Goal: Transaction & Acquisition: Purchase product/service

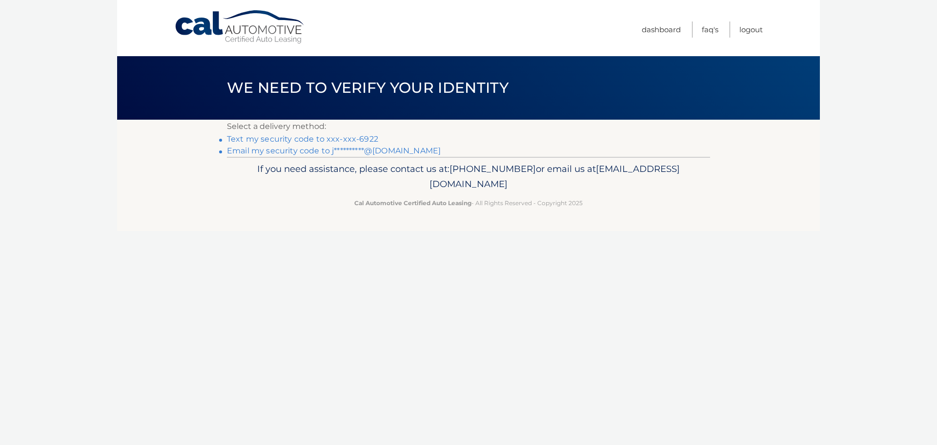
click at [270, 138] on link "Text my security code to xxx-xxx-6922" at bounding box center [302, 138] width 151 height 9
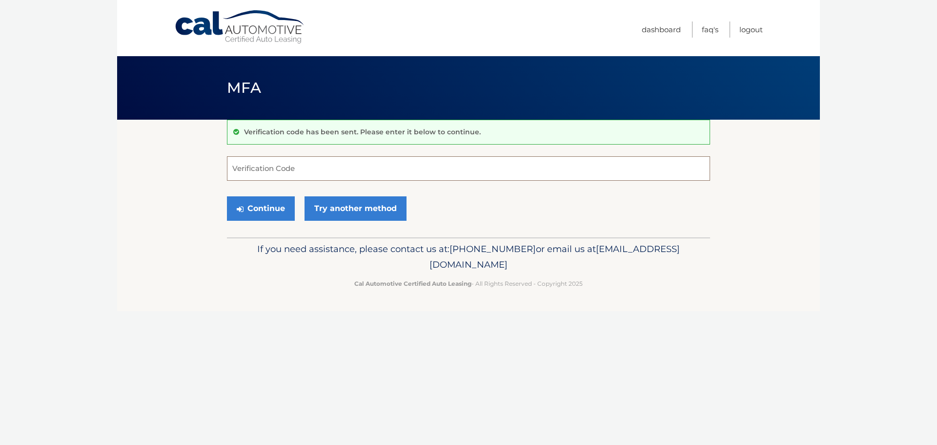
click at [305, 164] on input "Verification Code" at bounding box center [468, 168] width 483 height 24
type input "990554"
click at [272, 200] on button "Continue" at bounding box center [261, 208] width 68 height 24
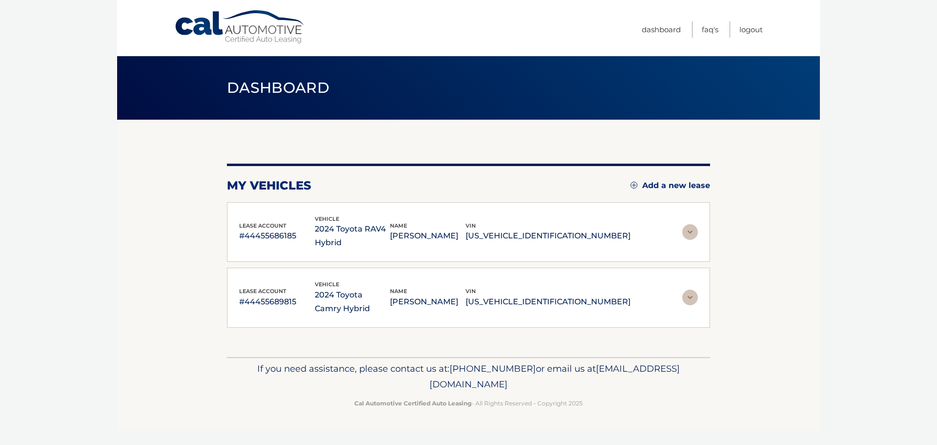
click at [691, 231] on img at bounding box center [690, 232] width 16 height 16
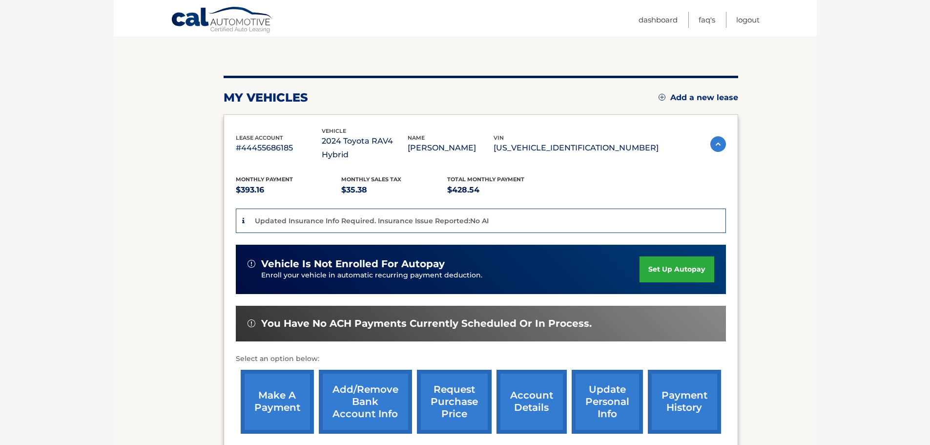
scroll to position [88, 0]
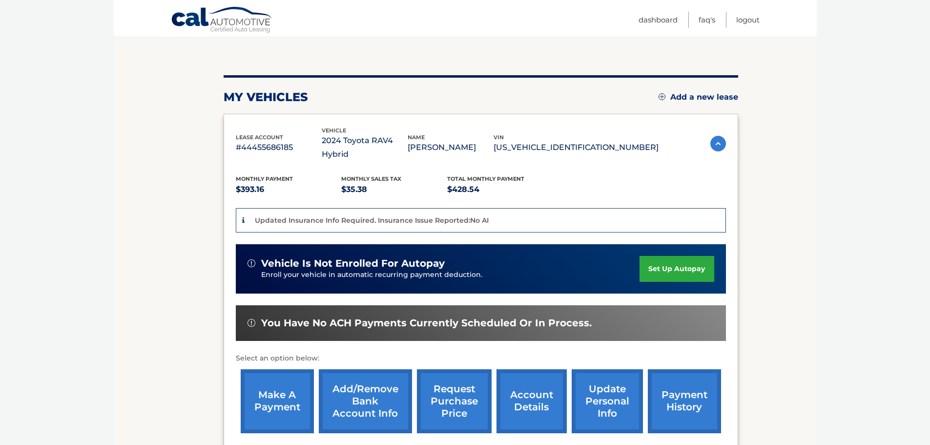
click at [282, 385] on link "make a payment" at bounding box center [277, 401] width 73 height 64
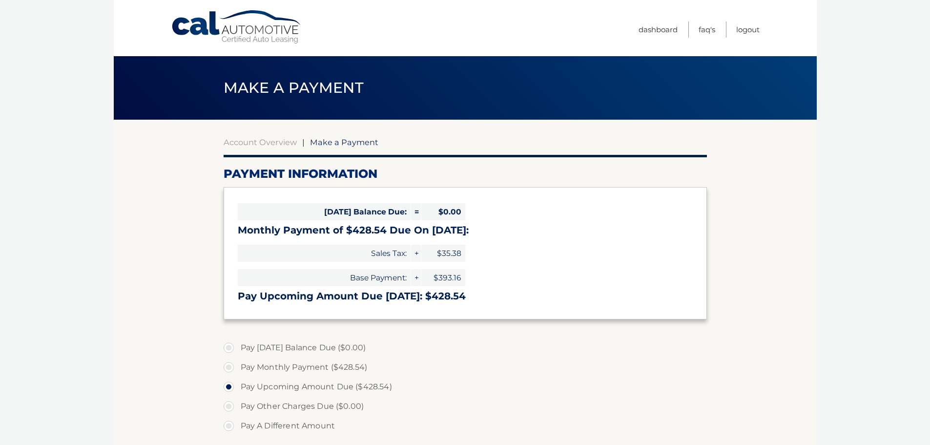
select select "ZTIxZDk1NmMtNmEzMC00Njk1LTljYzctMzA5MWM5ZTMzMzk5"
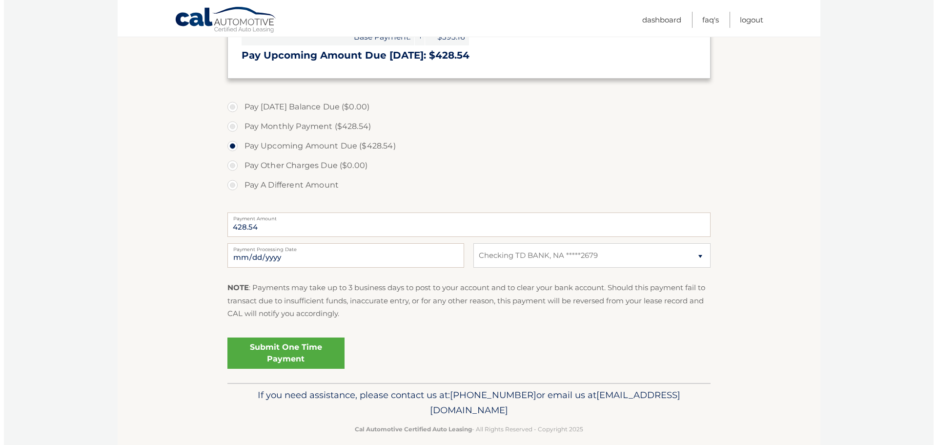
scroll to position [241, 0]
click at [620, 256] on select "Select Bank Account Checking TD BANK, NA *****2679" at bounding box center [588, 255] width 237 height 24
click at [470, 243] on select "Select Bank Account Checking TD BANK, NA *****2679" at bounding box center [588, 255] width 237 height 24
click at [284, 349] on link "Submit One Time Payment" at bounding box center [282, 352] width 117 height 31
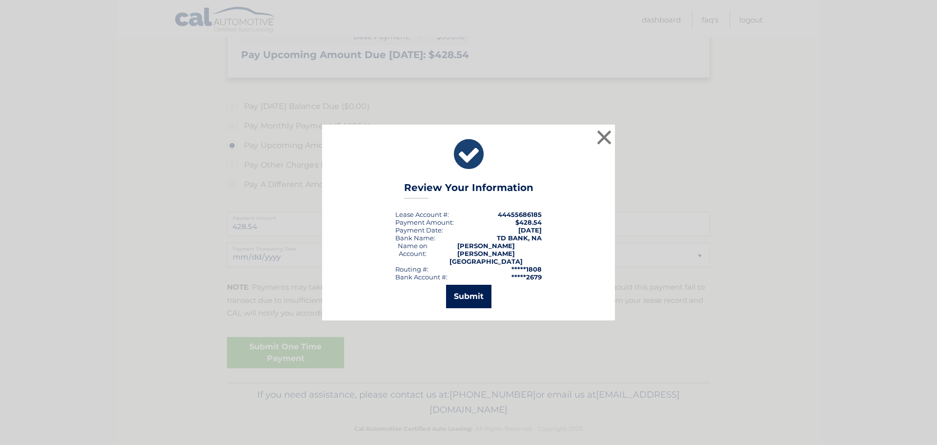
click at [470, 288] on button "Submit" at bounding box center [468, 296] width 45 height 23
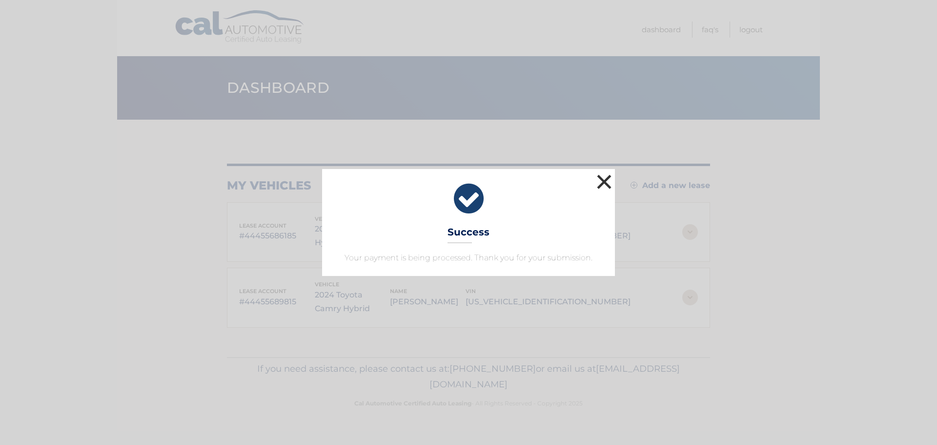
click at [605, 181] on button "×" at bounding box center [604, 182] width 20 height 20
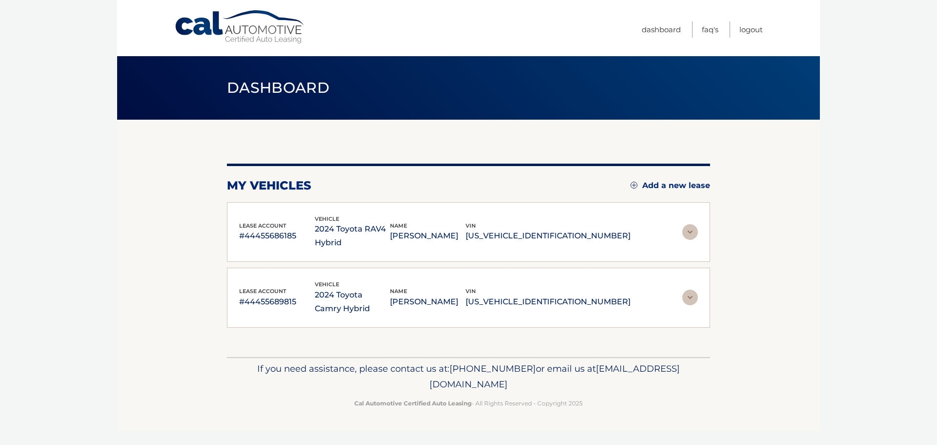
click at [688, 296] on img at bounding box center [690, 297] width 16 height 16
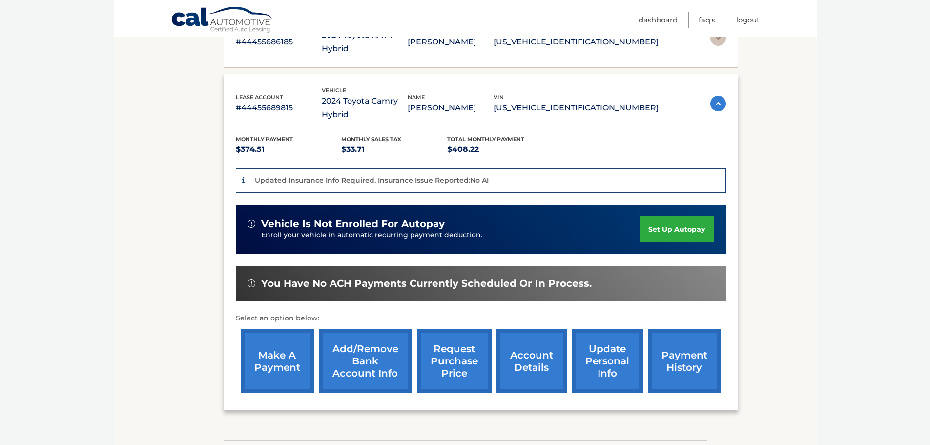
scroll to position [195, 0]
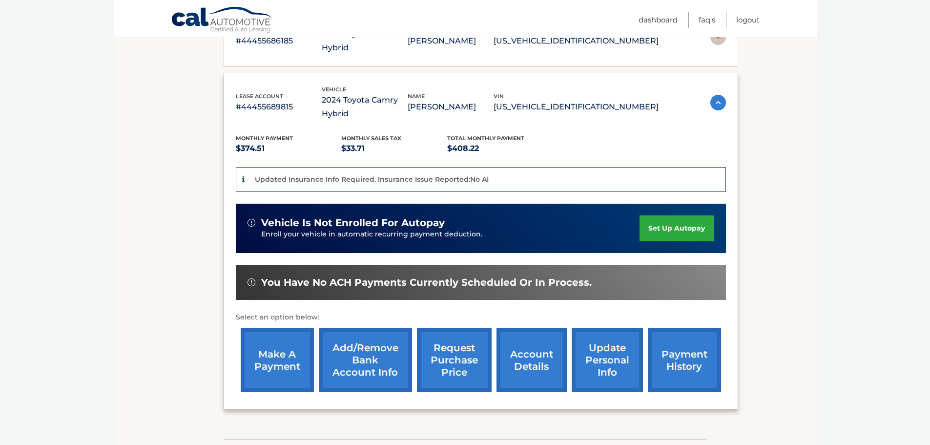
click at [264, 329] on link "make a payment" at bounding box center [277, 360] width 73 height 64
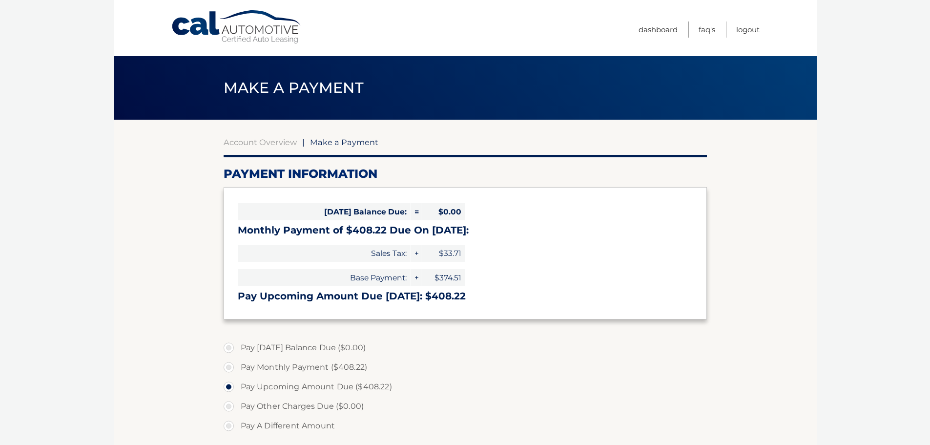
select select "ZjRlYTBhMDAtMTFlNC00ZTY4LWFkOTItMDQwNjVlN2E2MTk1"
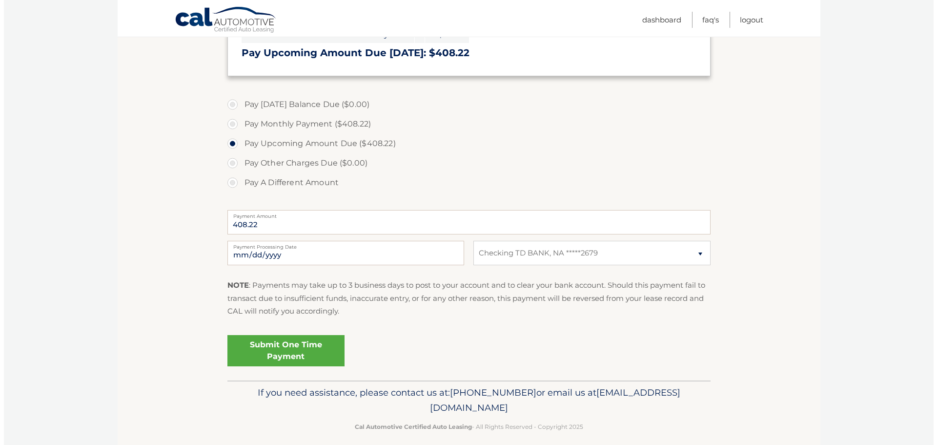
scroll to position [244, 0]
click at [280, 342] on link "Submit One Time Payment" at bounding box center [282, 349] width 117 height 31
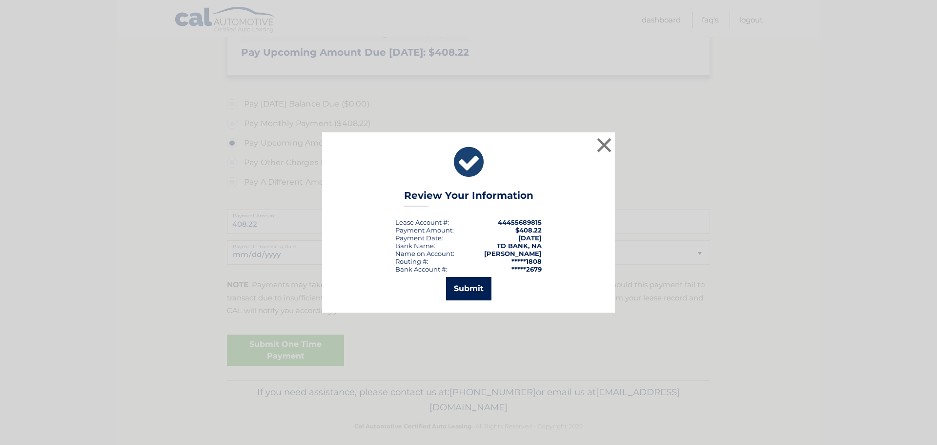
click at [470, 286] on button "Submit" at bounding box center [468, 288] width 45 height 23
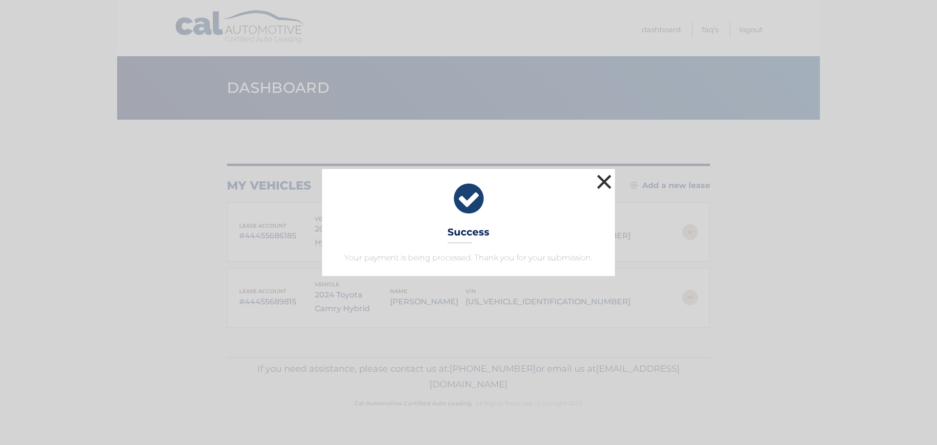
click at [602, 176] on button "×" at bounding box center [604, 182] width 20 height 20
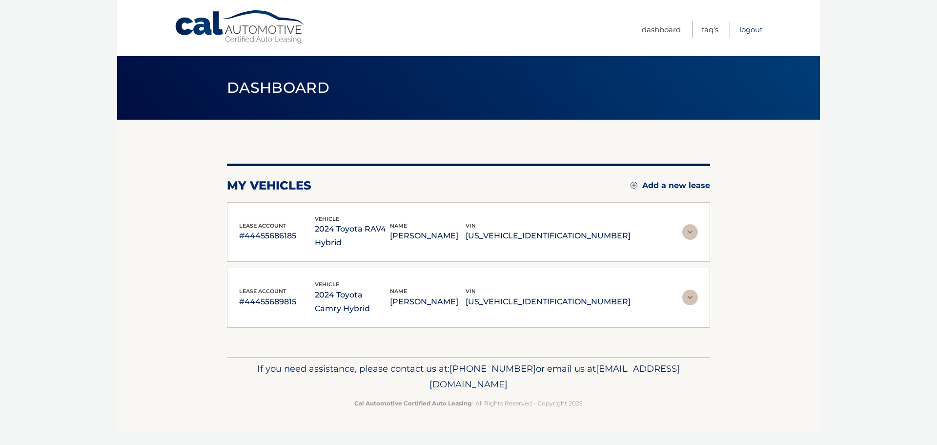
click at [746, 29] on link "Logout" at bounding box center [750, 29] width 23 height 16
